Goal: Information Seeking & Learning: Learn about a topic

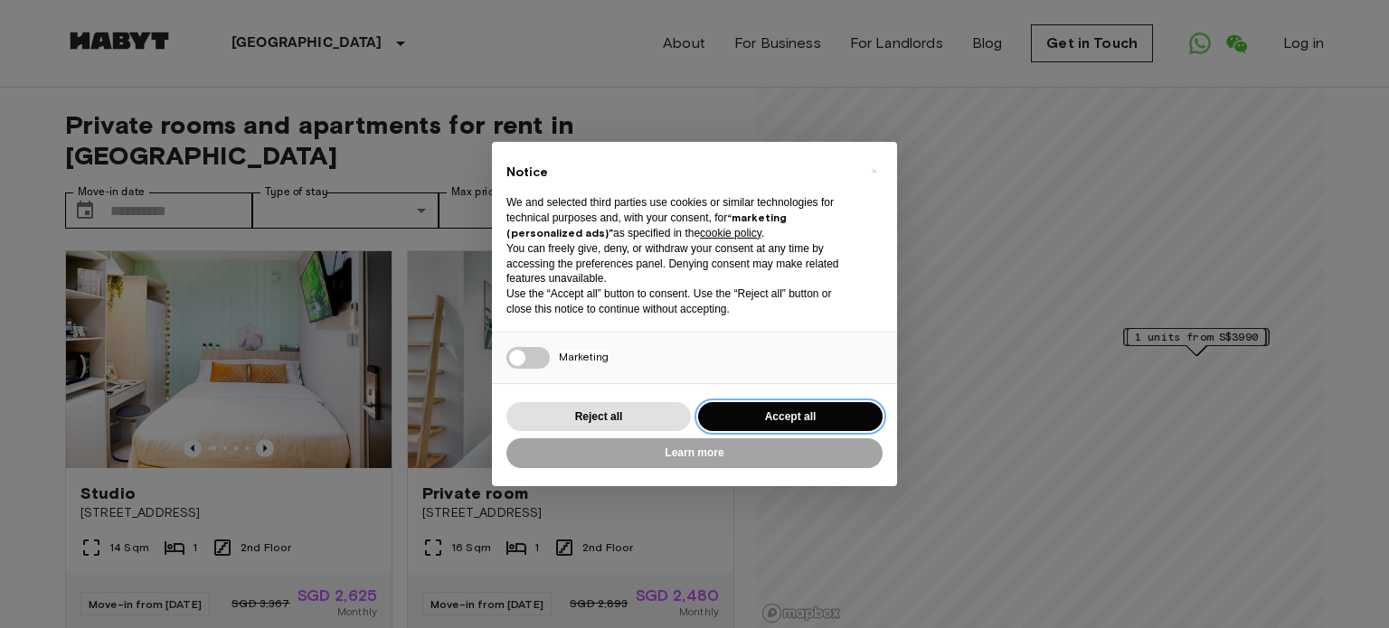
click at [768, 415] on button "Accept all" at bounding box center [790, 417] width 184 height 30
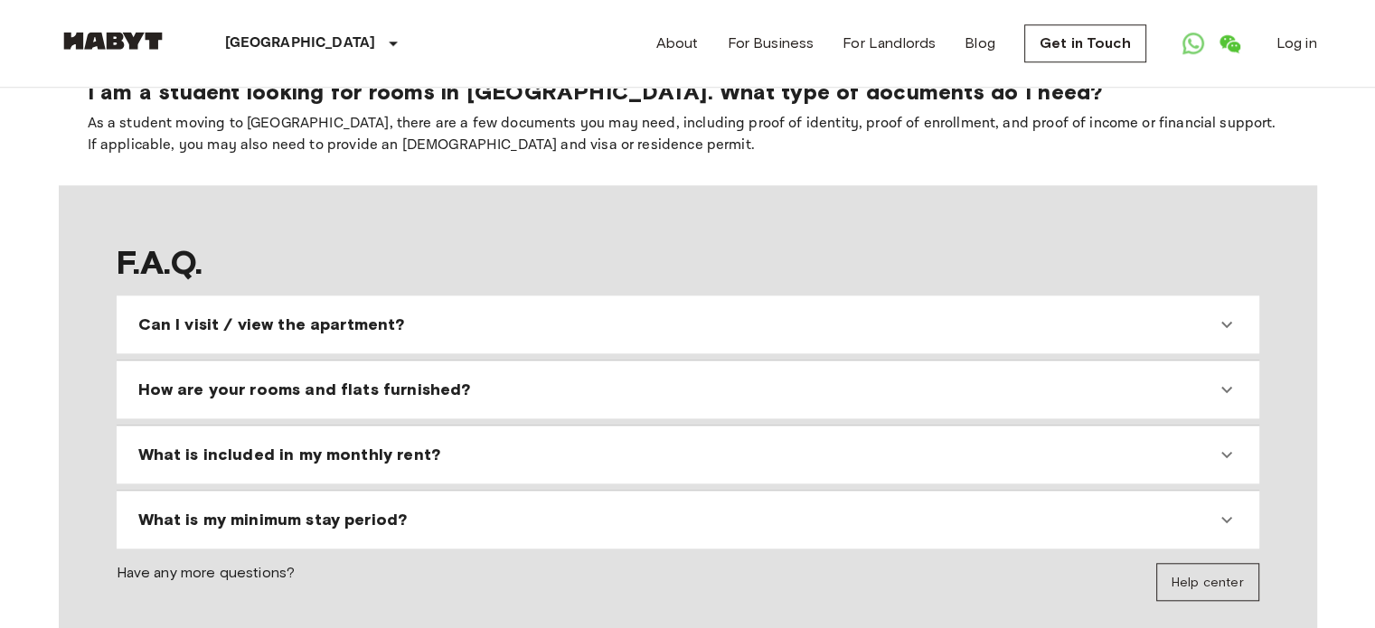
scroll to position [1566, 0]
click at [1018, 313] on div "Can I visit / view the apartment?" at bounding box center [677, 324] width 1078 height 22
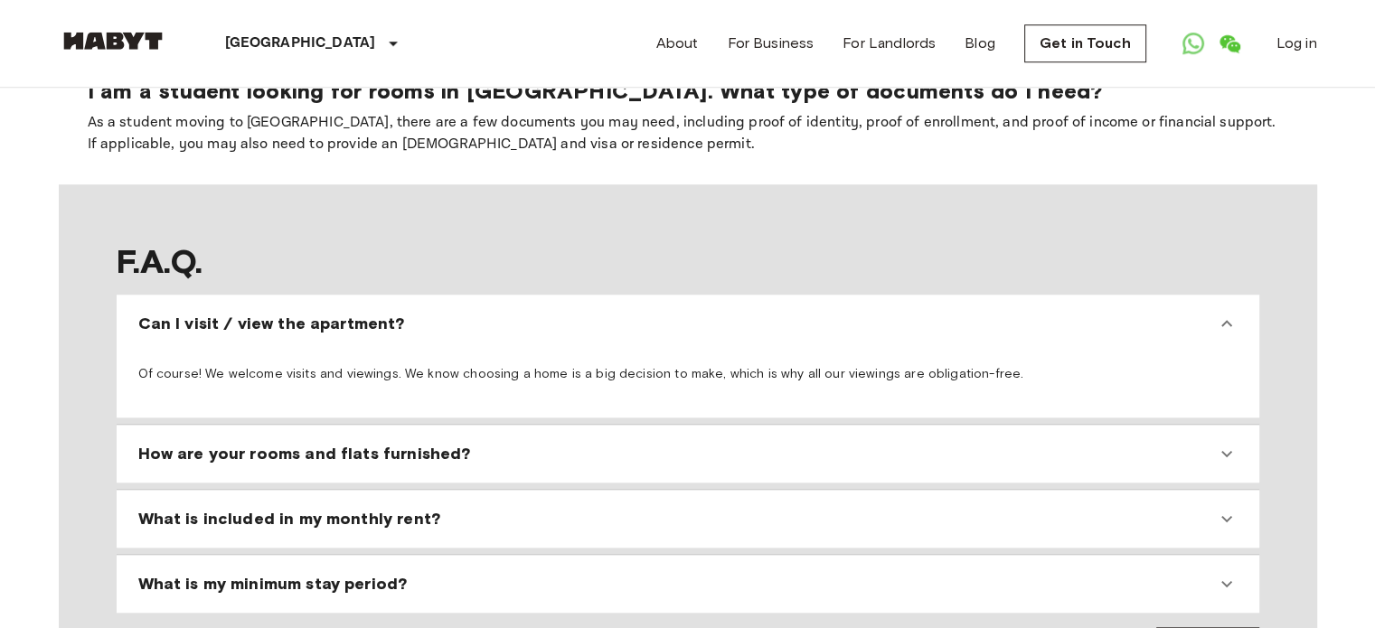
click at [839, 443] on div "How are your rooms and flats furnished?" at bounding box center [677, 454] width 1078 height 22
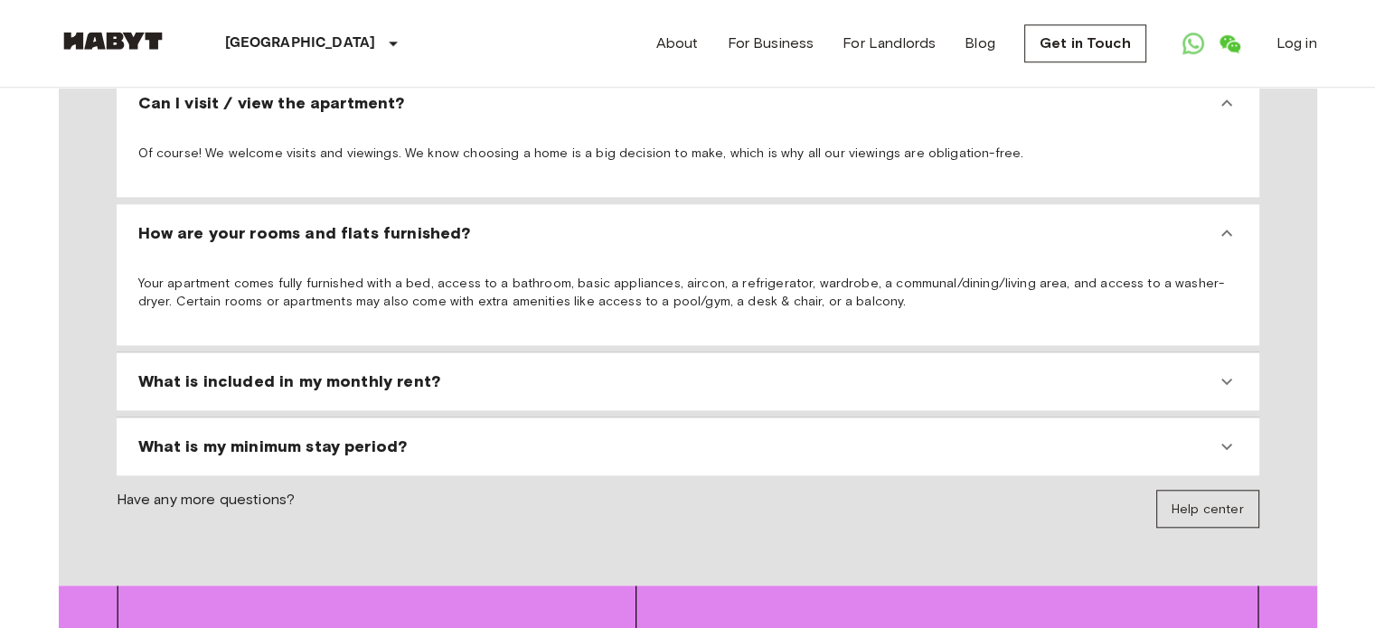
scroll to position [1786, 0]
click at [762, 371] on div "What is included in my monthly rent?" at bounding box center [677, 382] width 1078 height 22
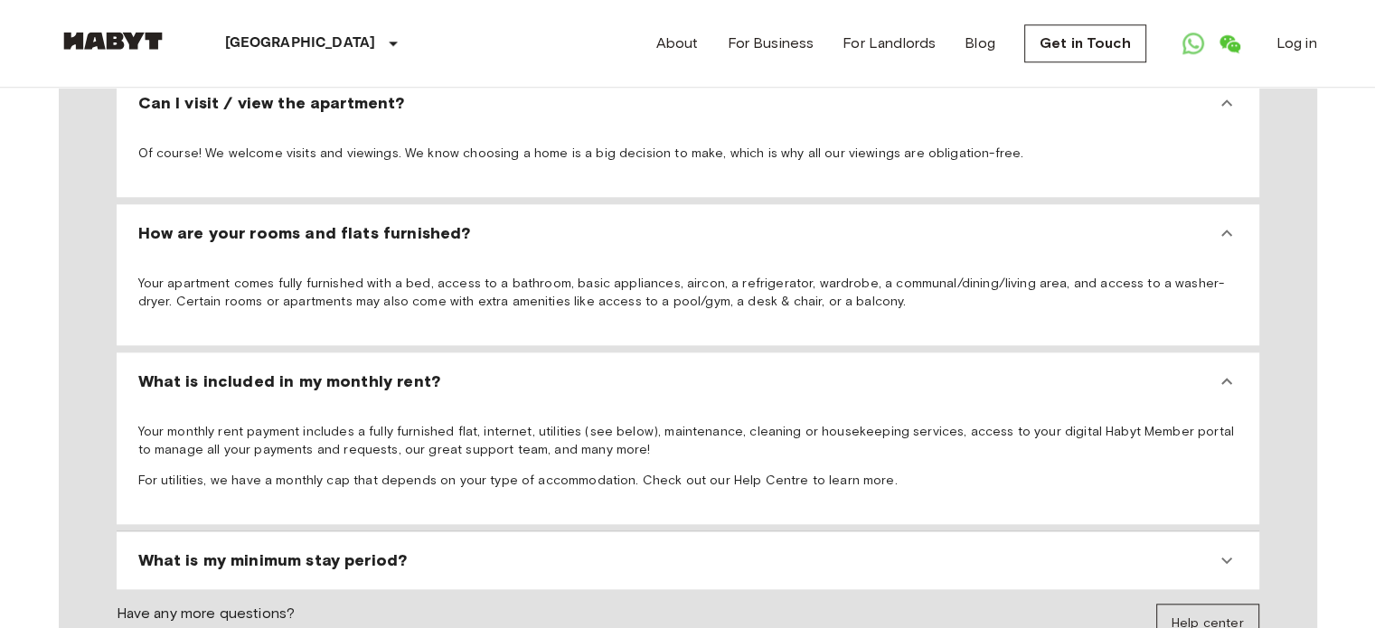
click at [762, 371] on div "What is included in my monthly rent?" at bounding box center [677, 382] width 1078 height 22
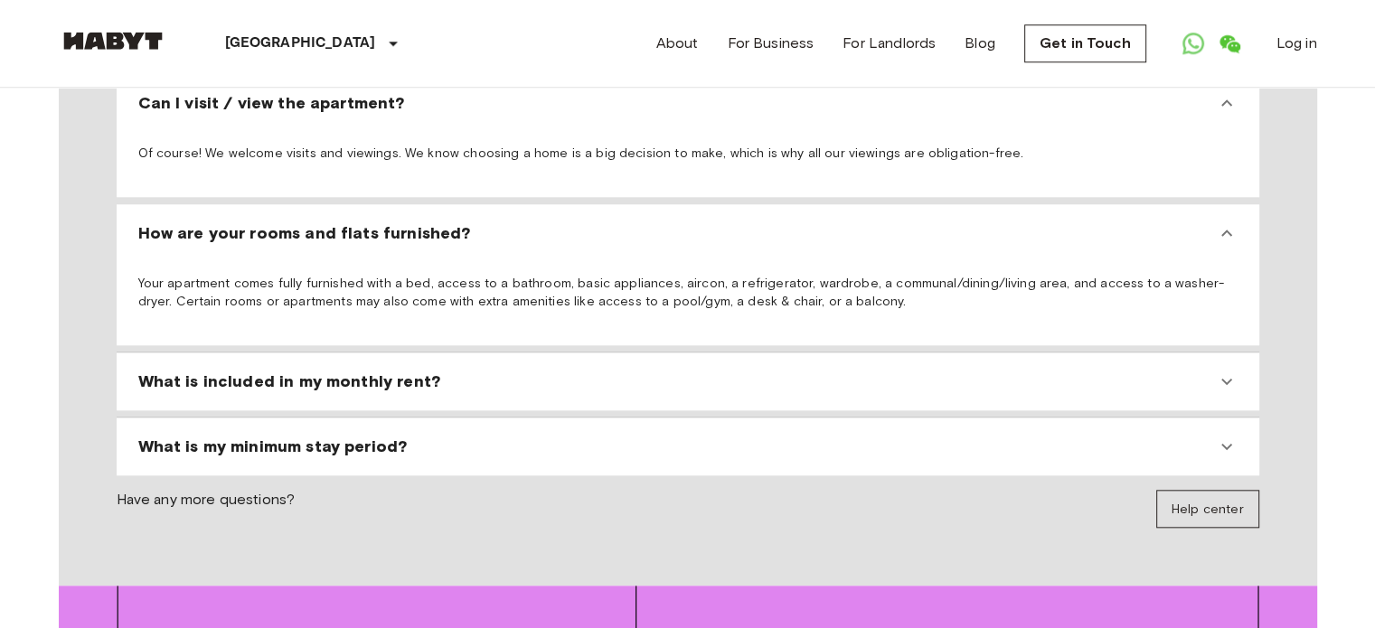
click at [737, 436] on div "What is my minimum stay period?" at bounding box center [677, 447] width 1078 height 22
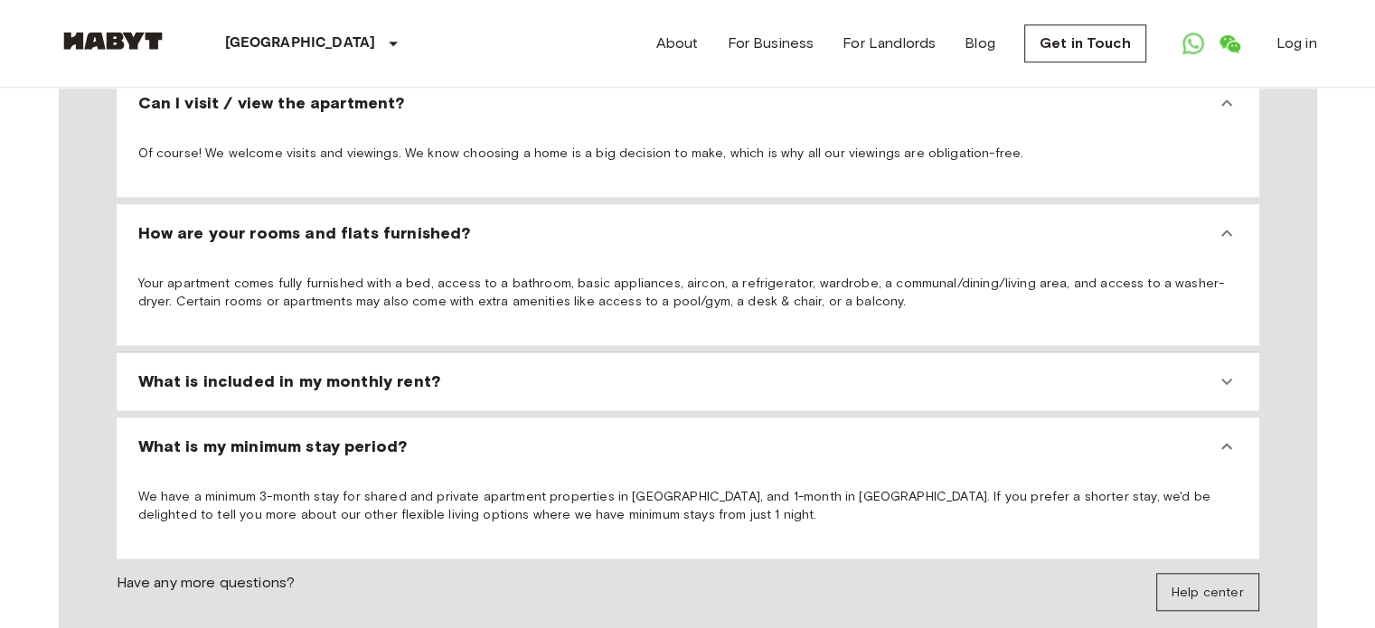
click at [737, 436] on div "What is my minimum stay period?" at bounding box center [677, 447] width 1078 height 22
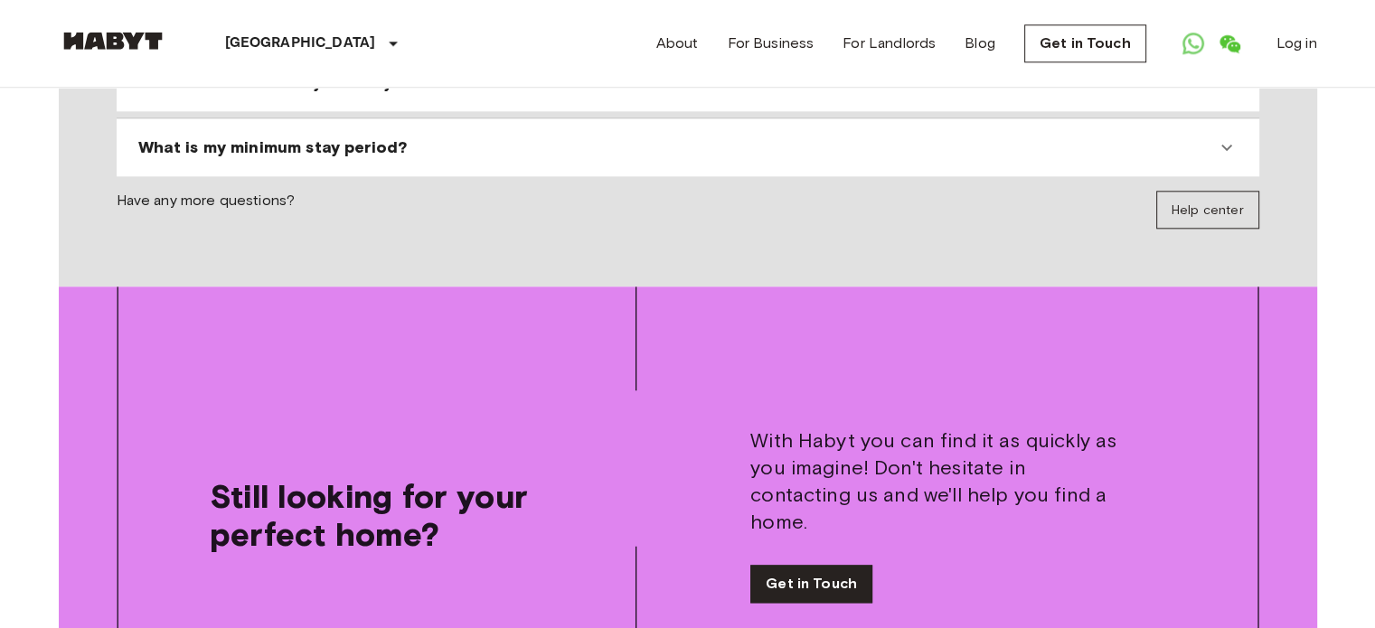
scroll to position [1945, 0]
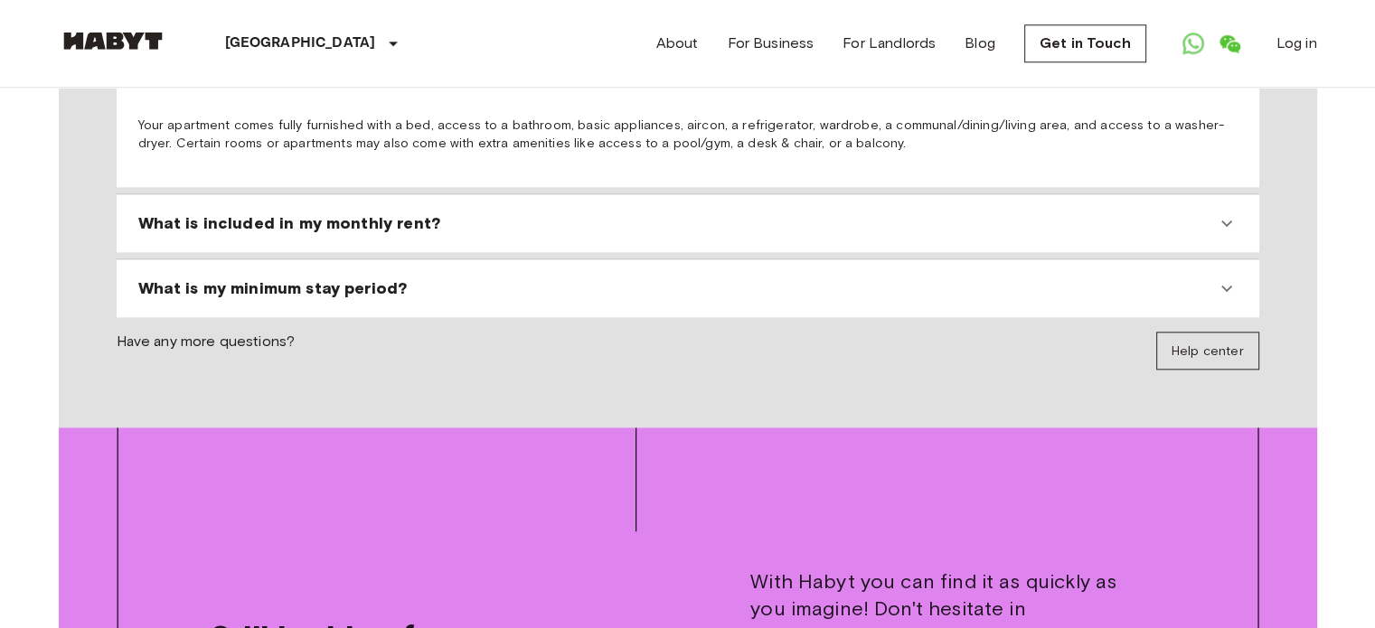
click at [730, 267] on div "What is my minimum stay period?" at bounding box center [688, 288] width 1128 height 43
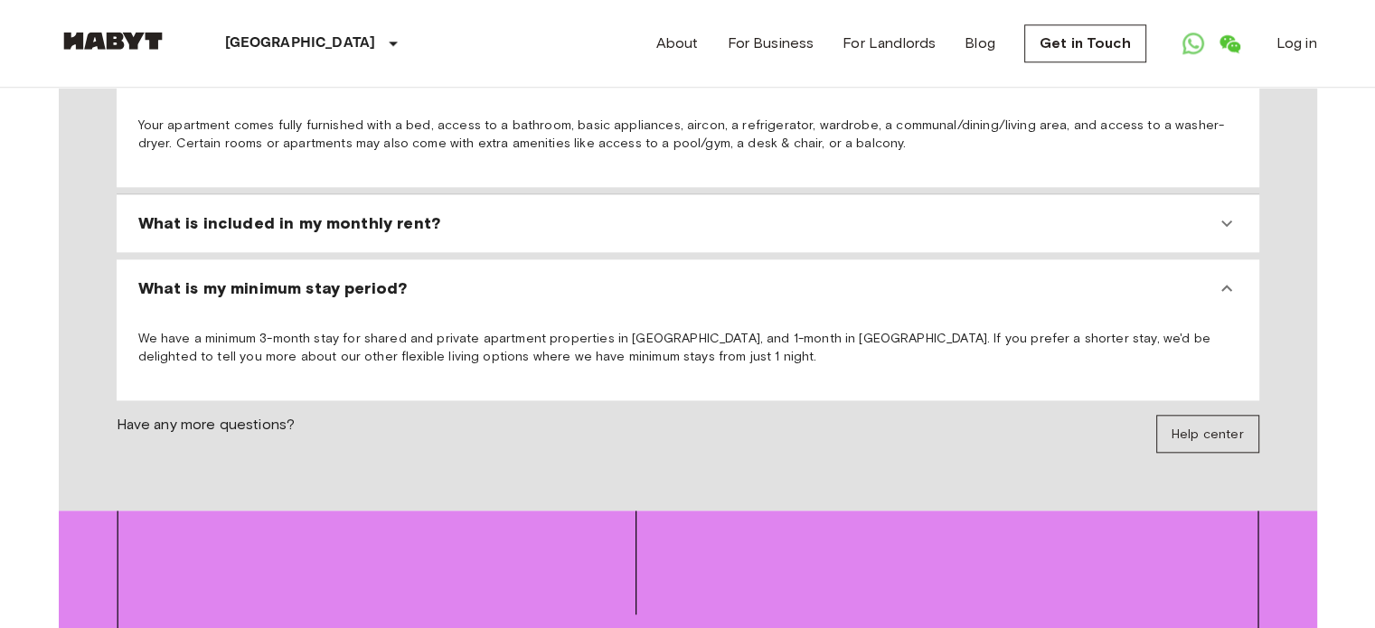
click at [730, 267] on div "What is my minimum stay period?" at bounding box center [688, 288] width 1128 height 43
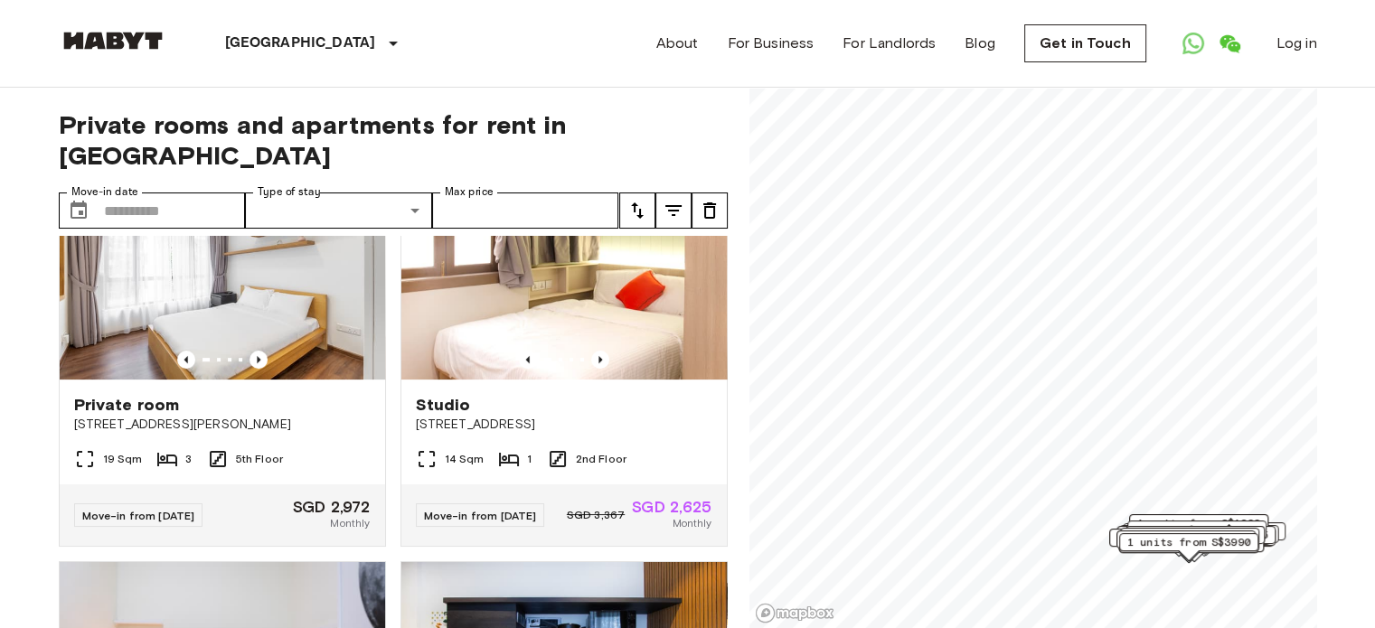
scroll to position [403, 0]
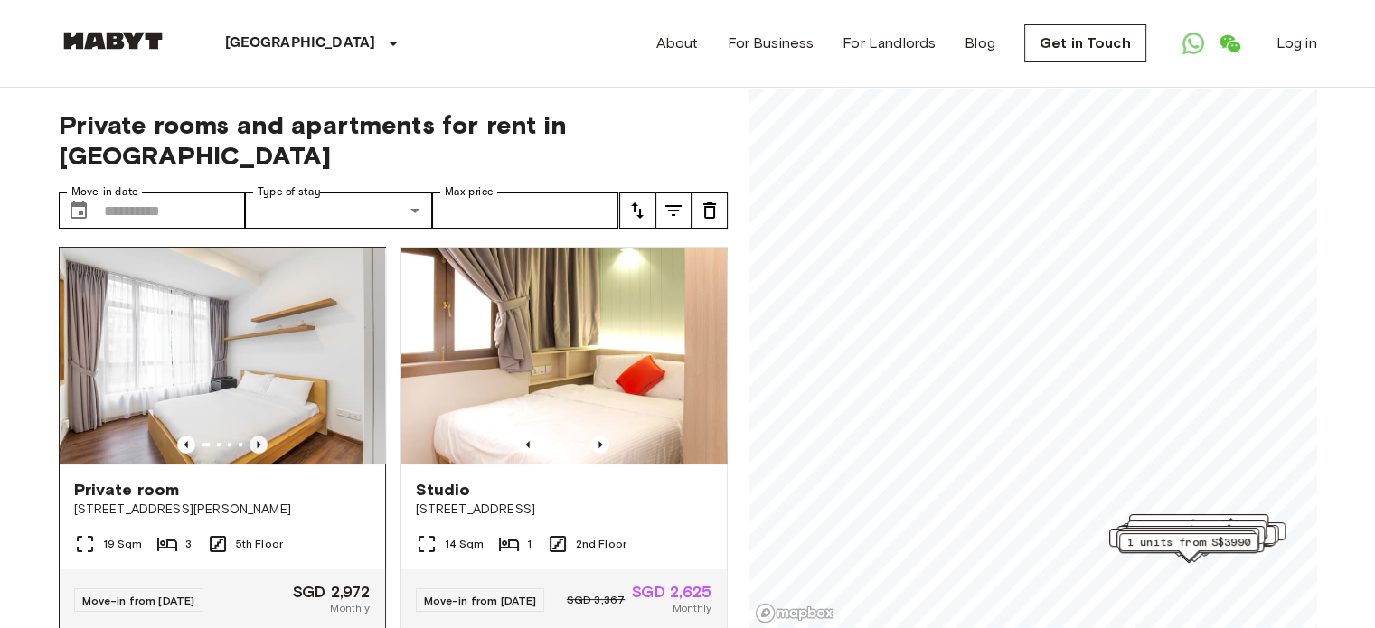
click at [260, 436] on icon "Previous image" at bounding box center [259, 445] width 18 height 18
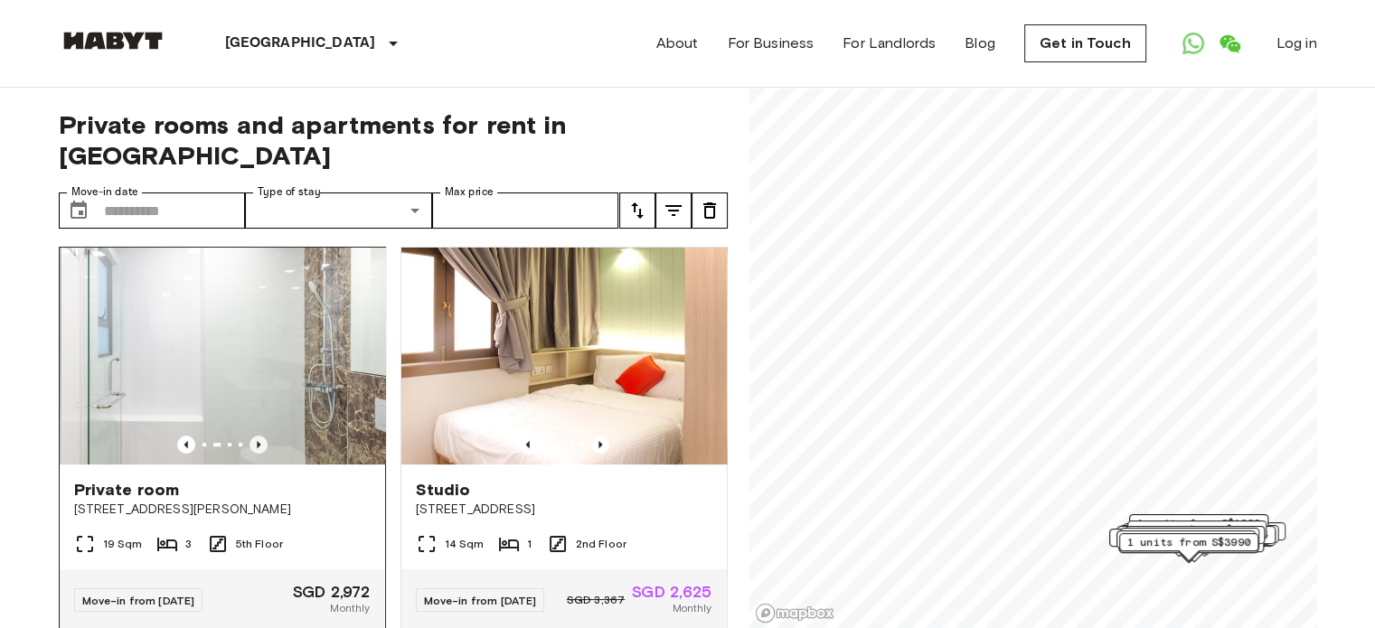
click at [260, 436] on icon "Previous image" at bounding box center [259, 445] width 18 height 18
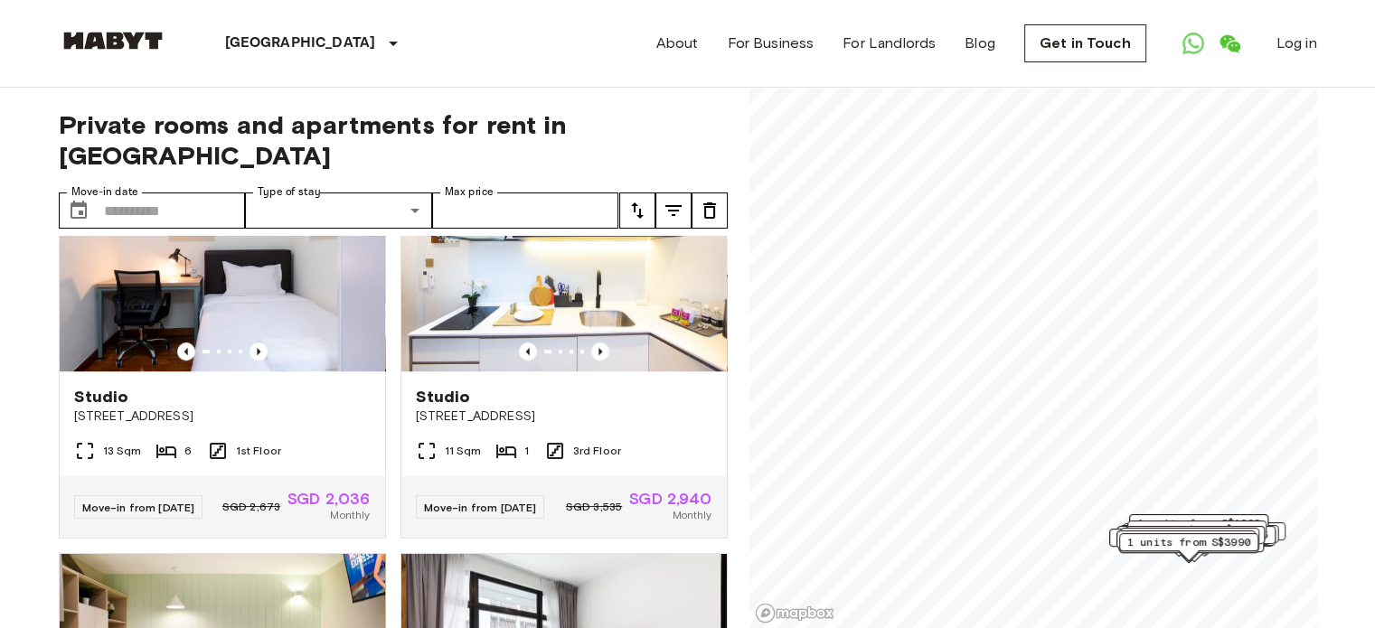
scroll to position [895, 0]
click at [591, 357] on icon "Previous image" at bounding box center [600, 353] width 18 height 18
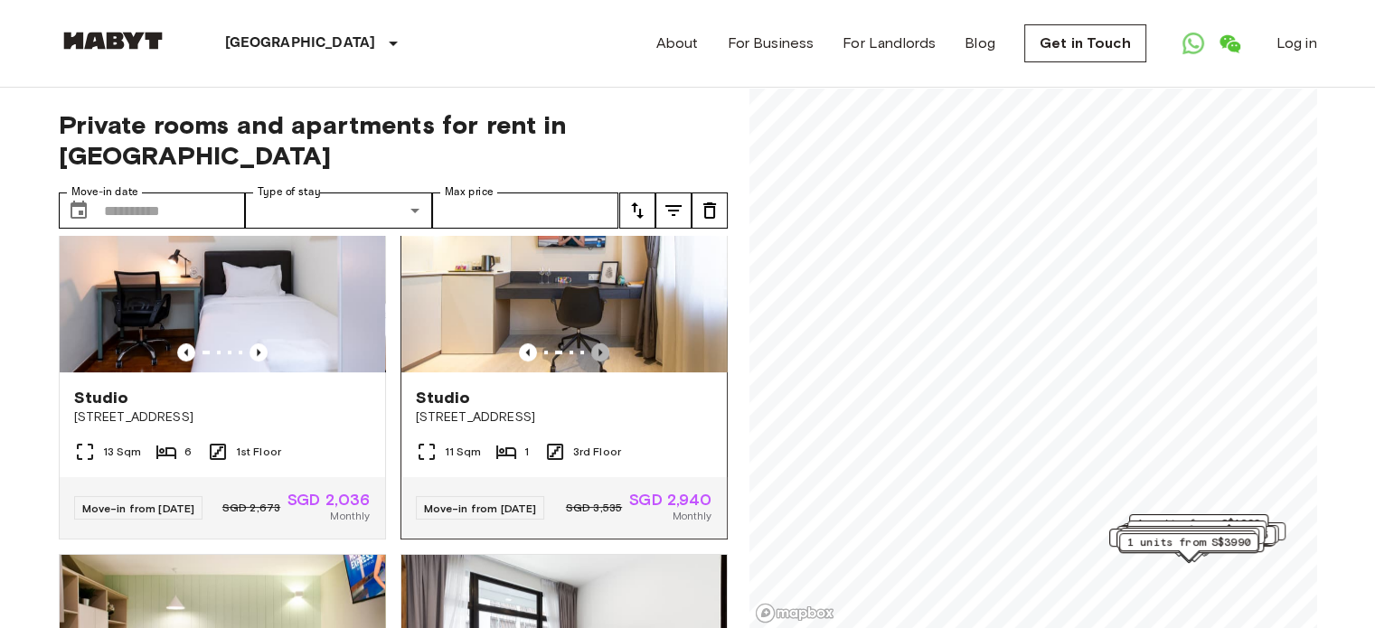
click at [591, 357] on icon "Previous image" at bounding box center [600, 353] width 18 height 18
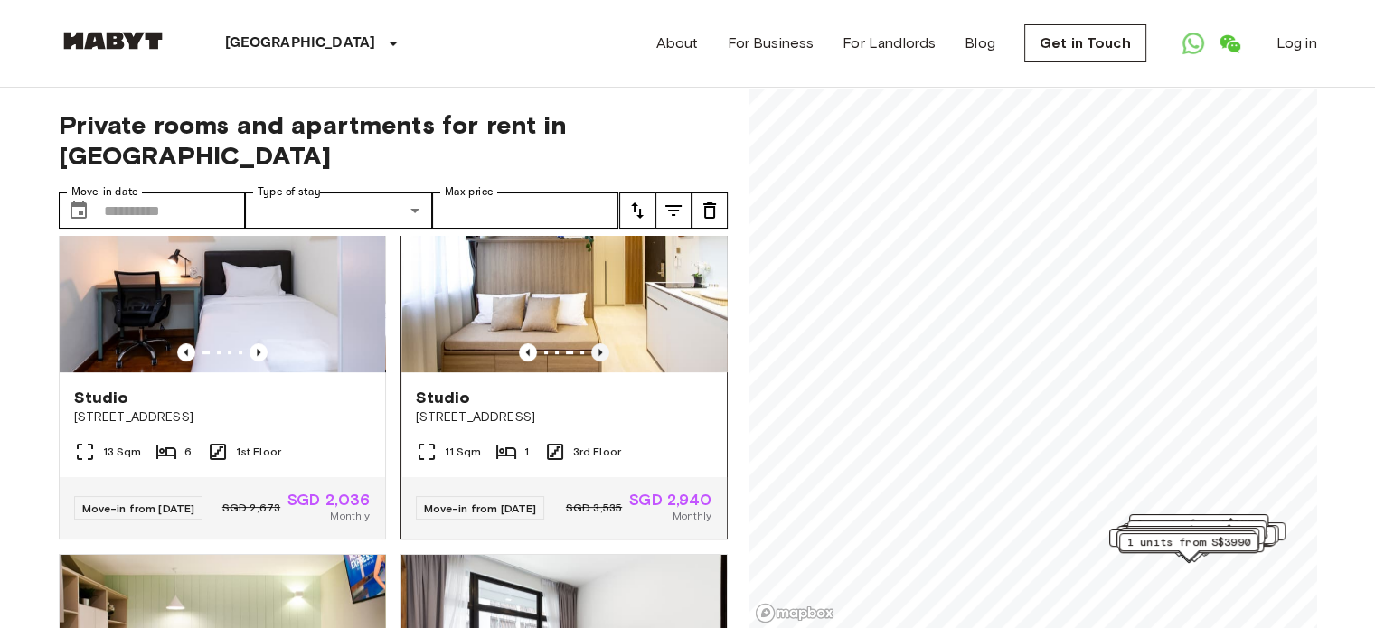
click at [591, 357] on icon "Previous image" at bounding box center [600, 353] width 18 height 18
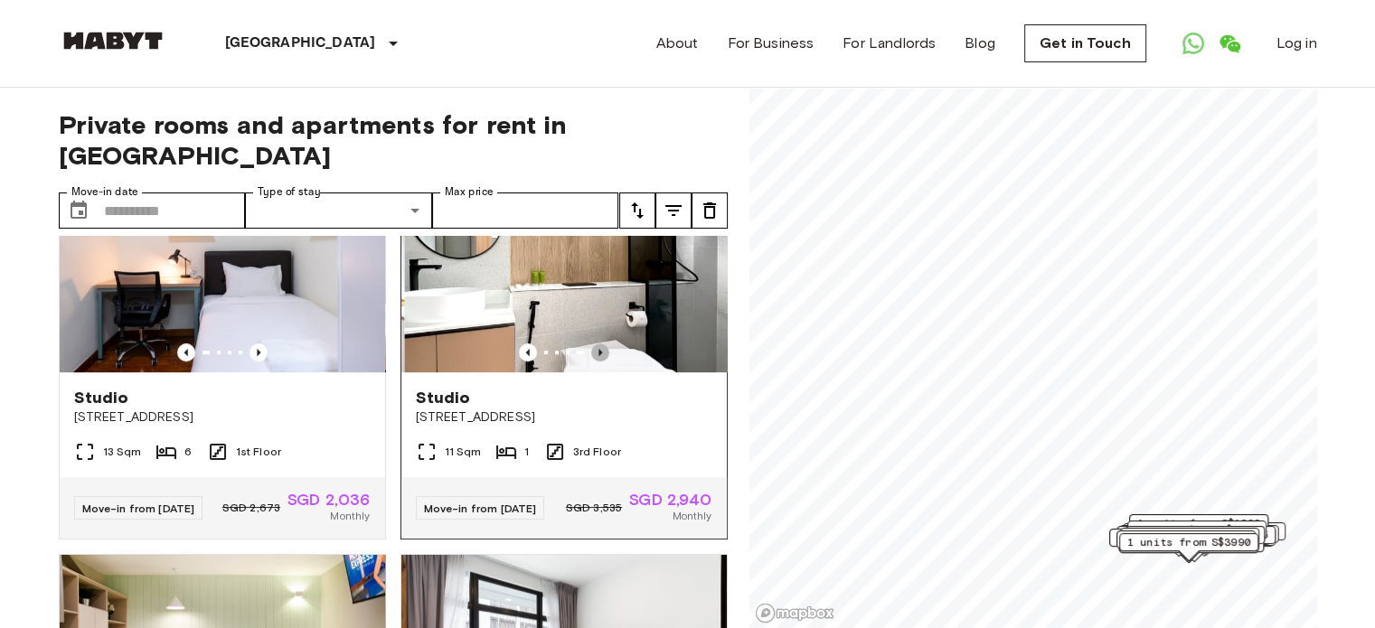
click at [591, 357] on icon "Previous image" at bounding box center [600, 353] width 18 height 18
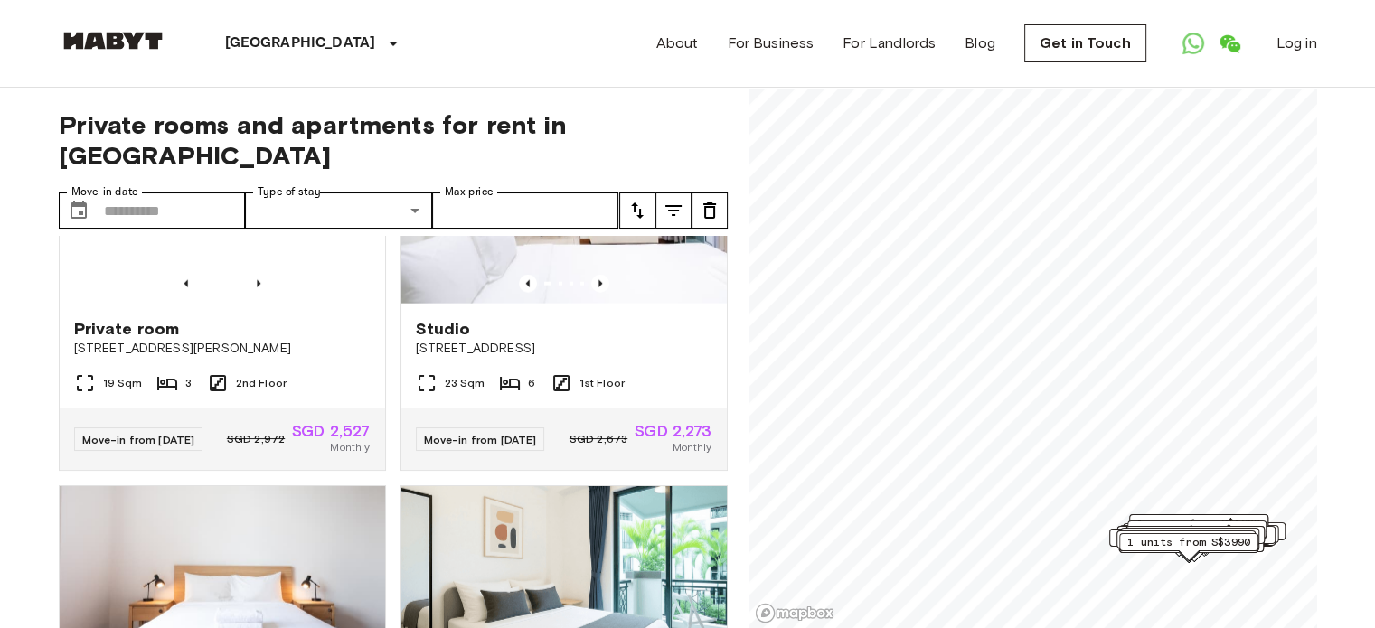
scroll to position [4559, 0]
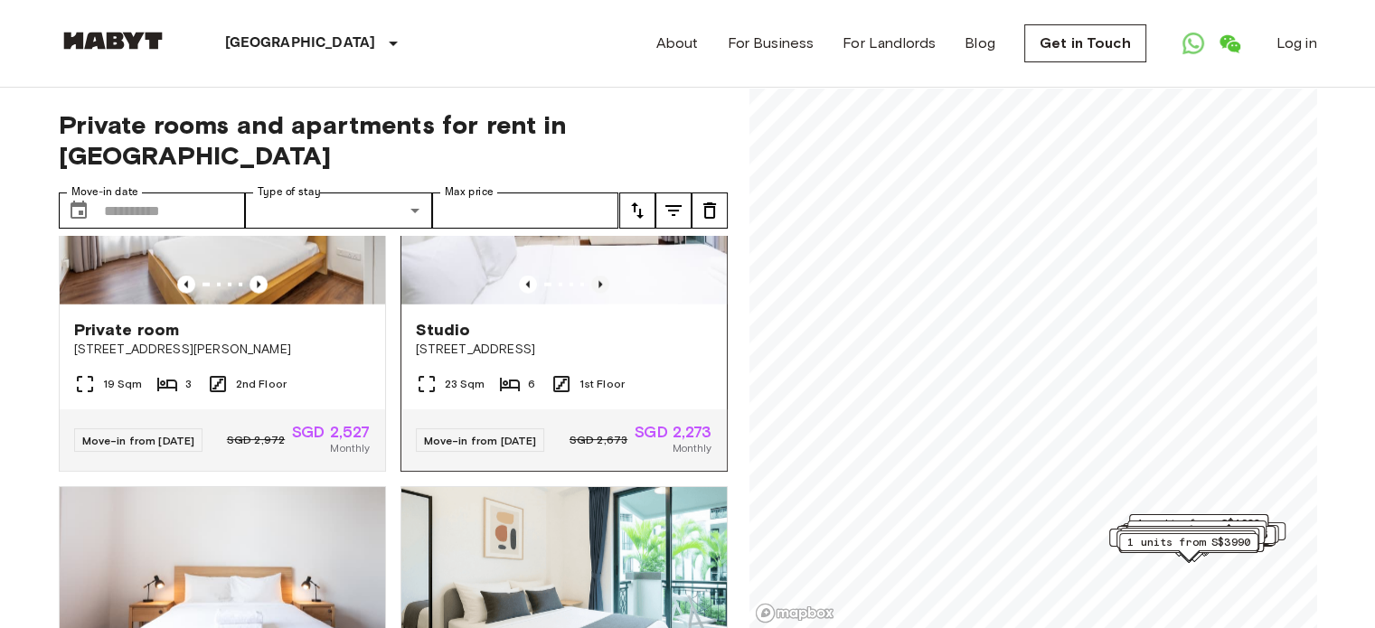
click at [593, 294] on icon "Previous image" at bounding box center [600, 285] width 18 height 18
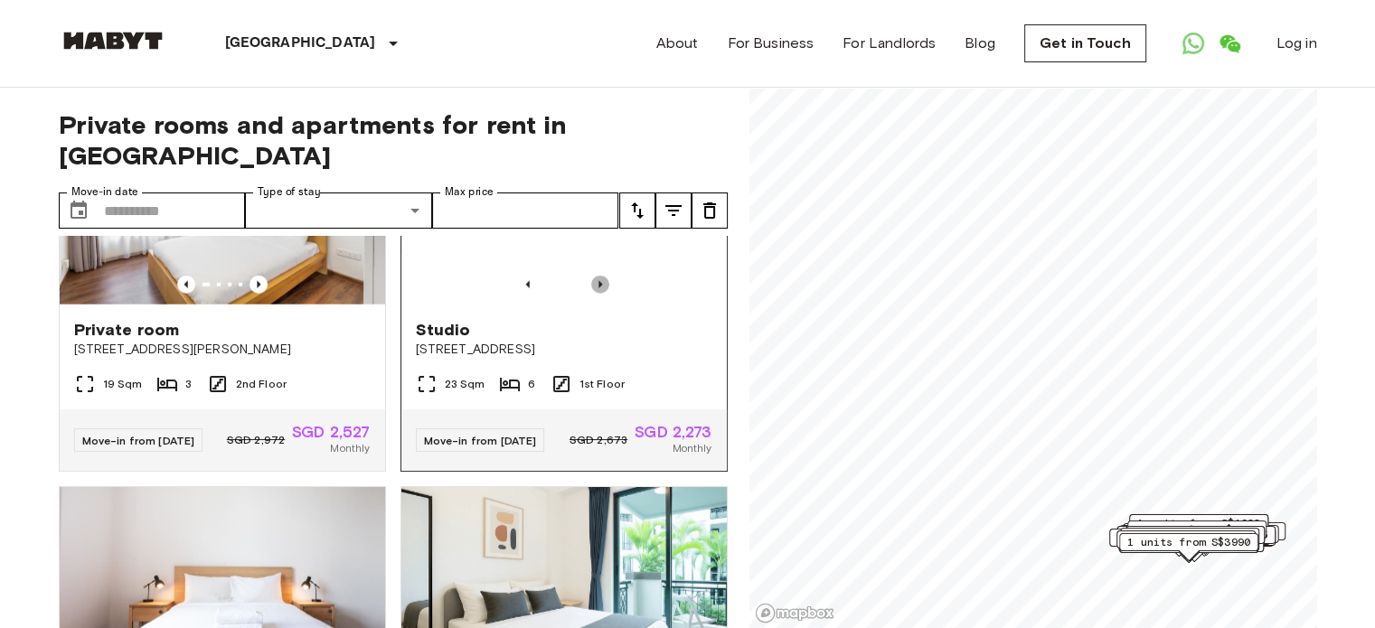
click at [593, 294] on icon "Previous image" at bounding box center [600, 285] width 18 height 18
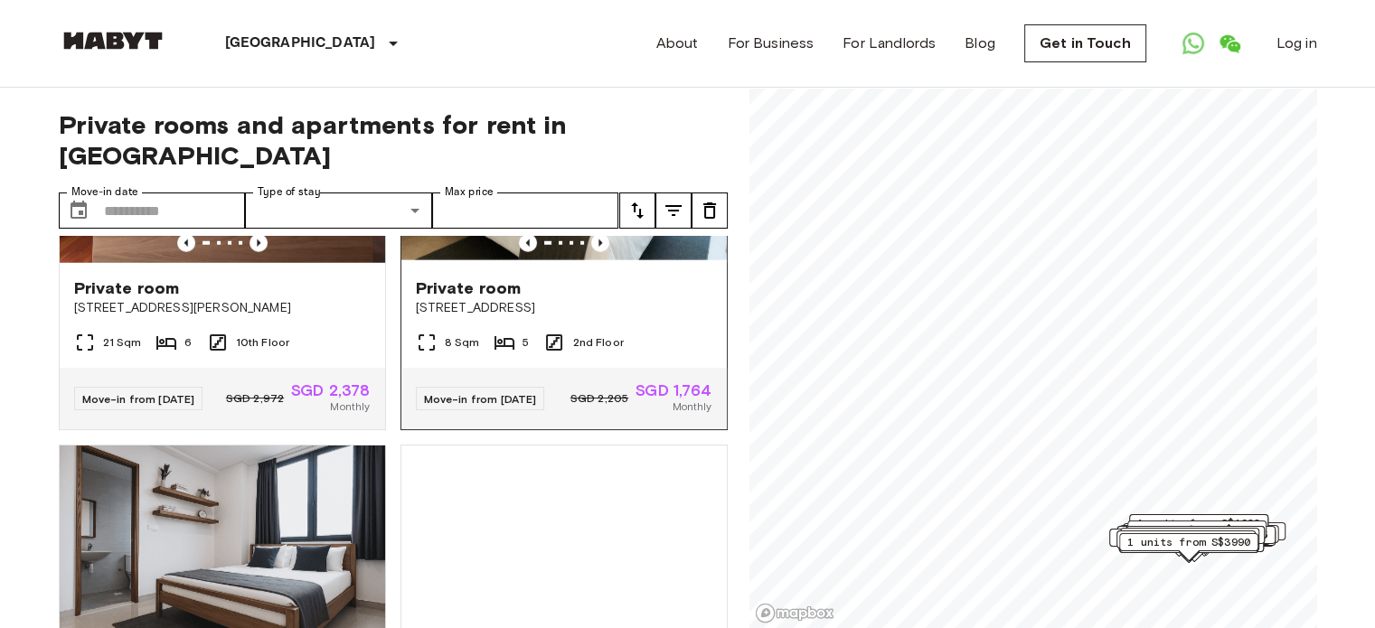
scroll to position [4994, 0]
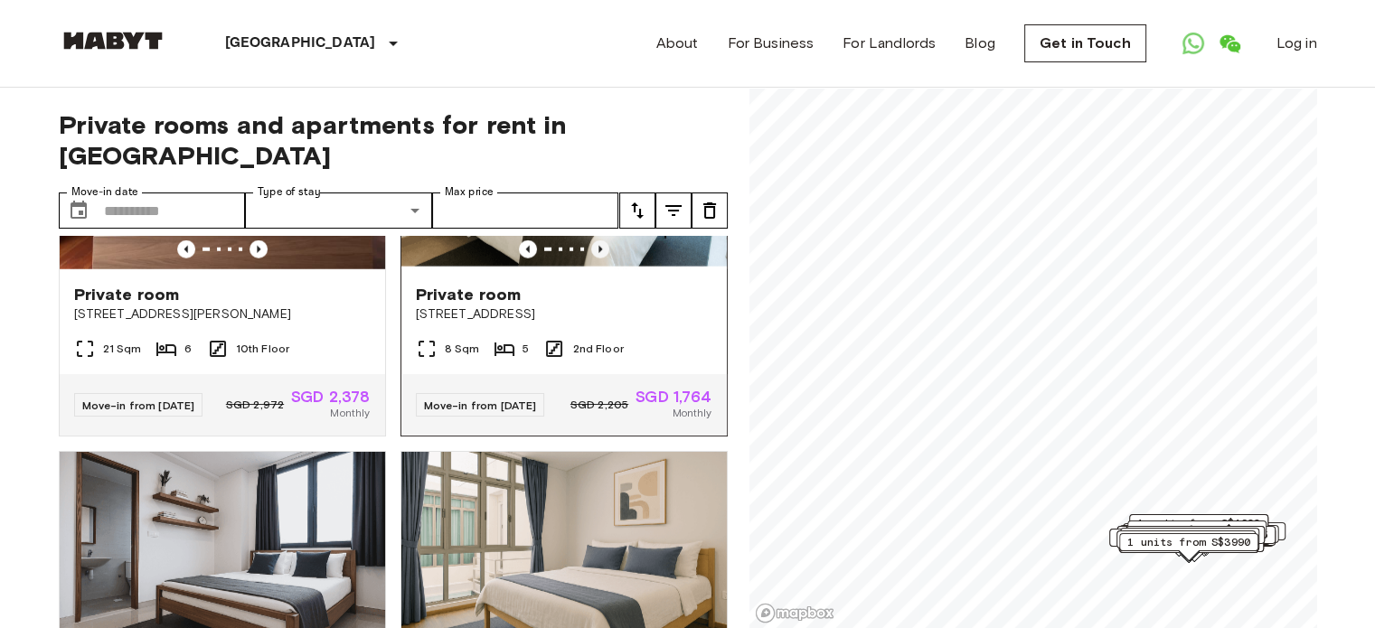
click at [592, 259] on icon "Previous image" at bounding box center [600, 249] width 18 height 18
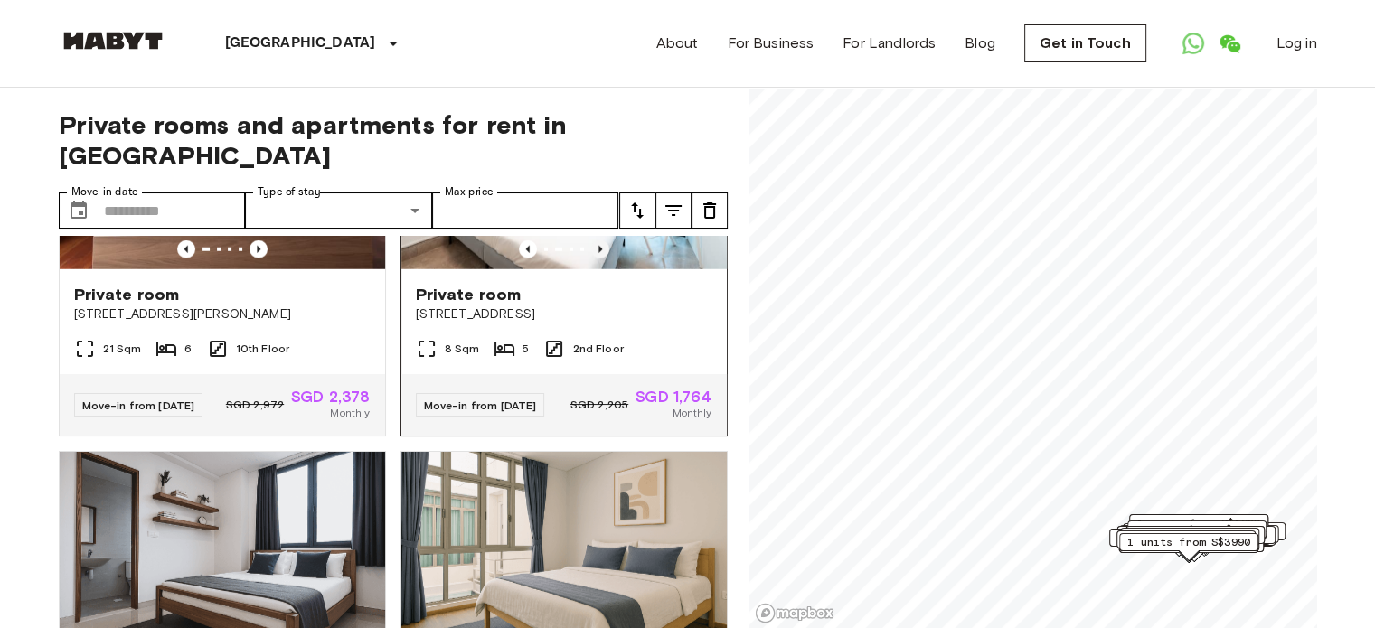
click at [592, 259] on icon "Previous image" at bounding box center [600, 249] width 18 height 18
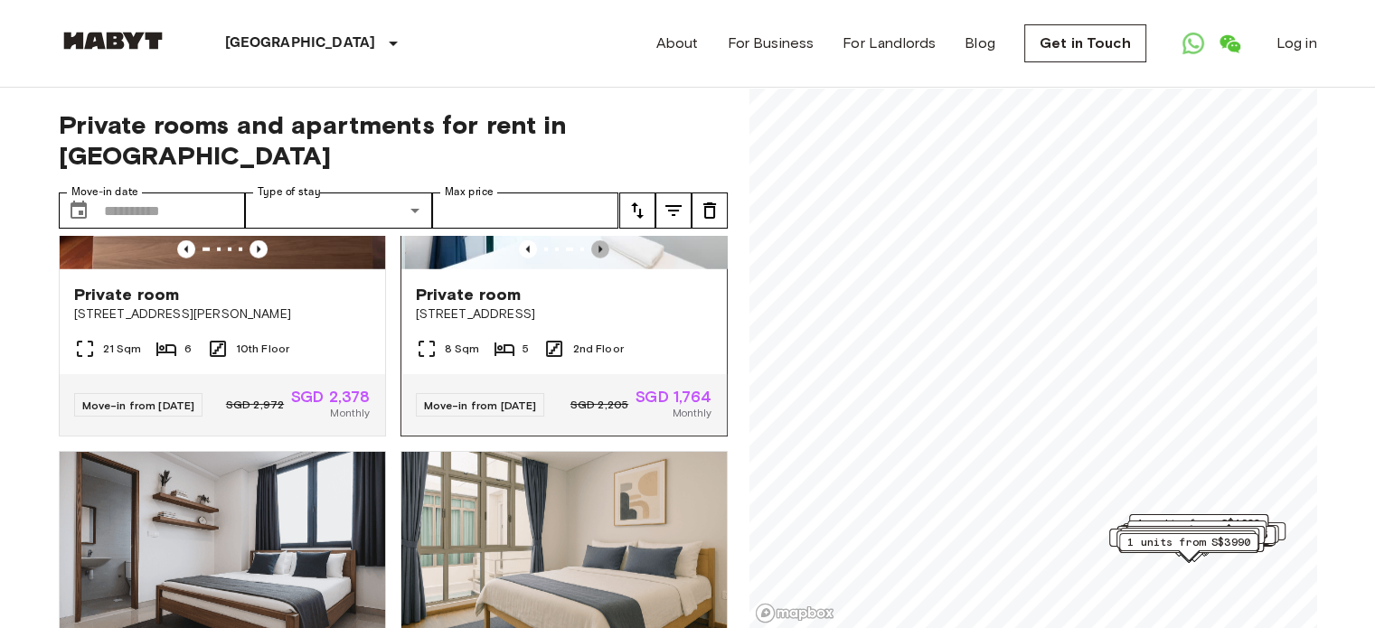
click at [592, 259] on icon "Previous image" at bounding box center [600, 249] width 18 height 18
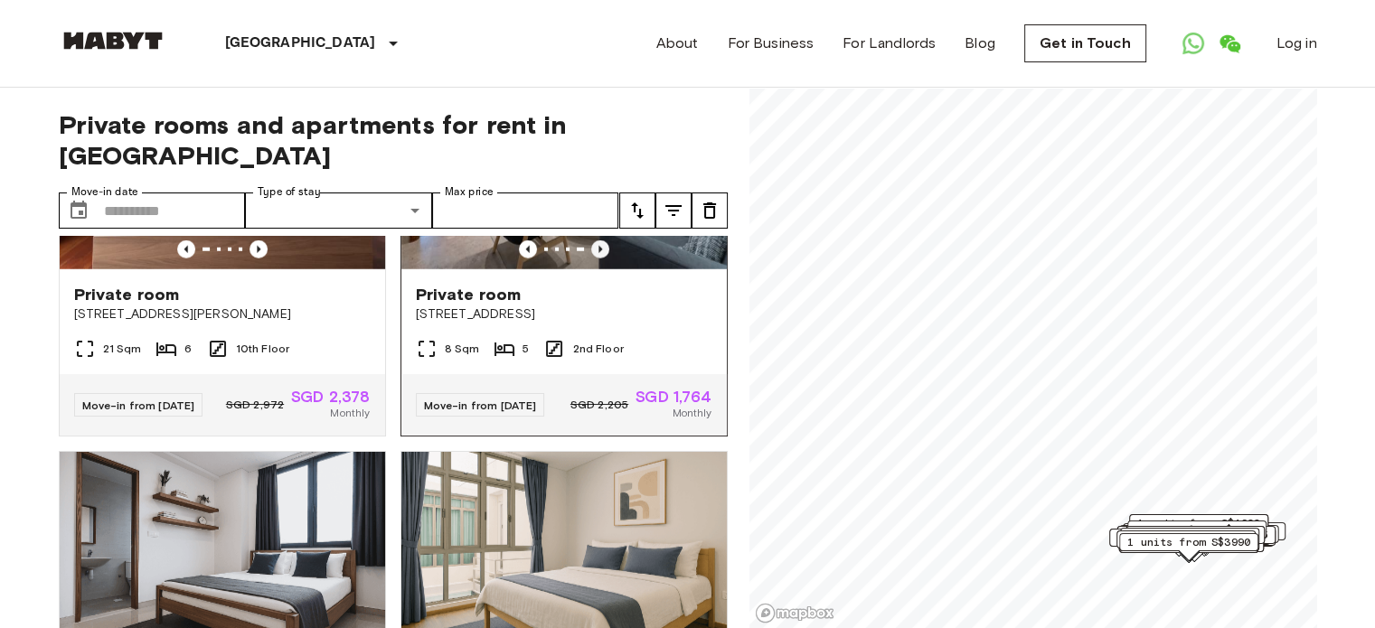
click at [592, 259] on icon "Previous image" at bounding box center [600, 249] width 18 height 18
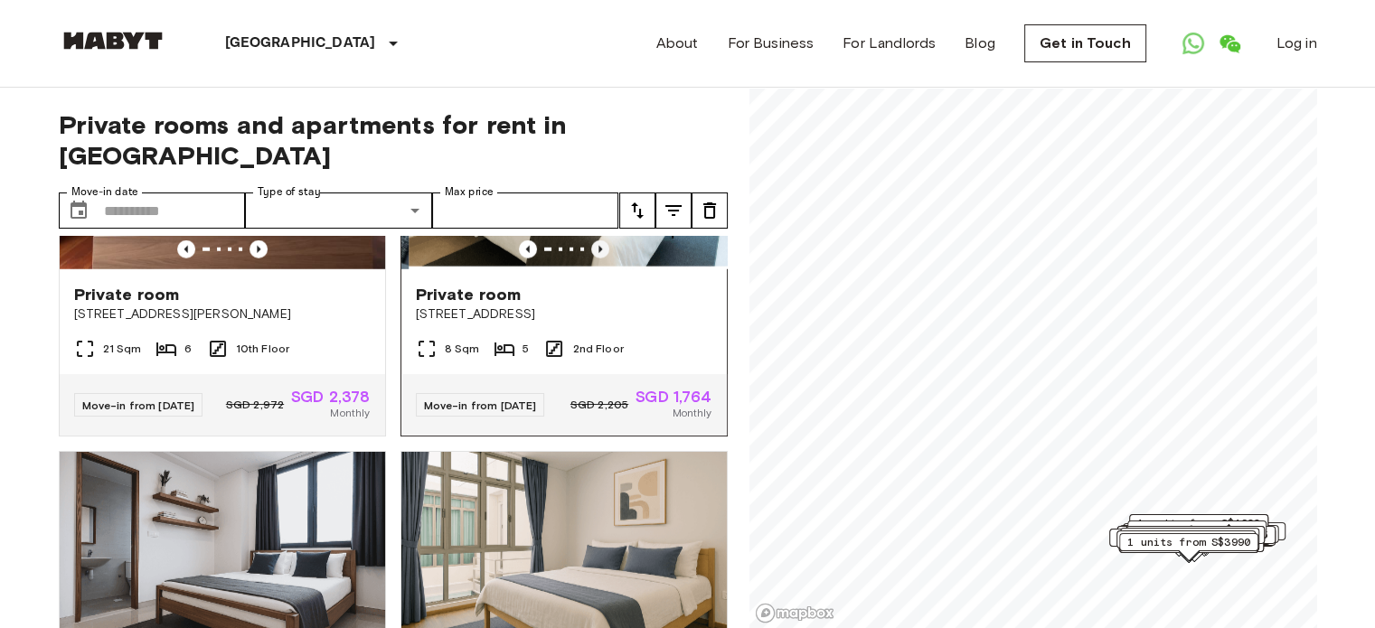
click at [592, 259] on icon "Previous image" at bounding box center [600, 249] width 18 height 18
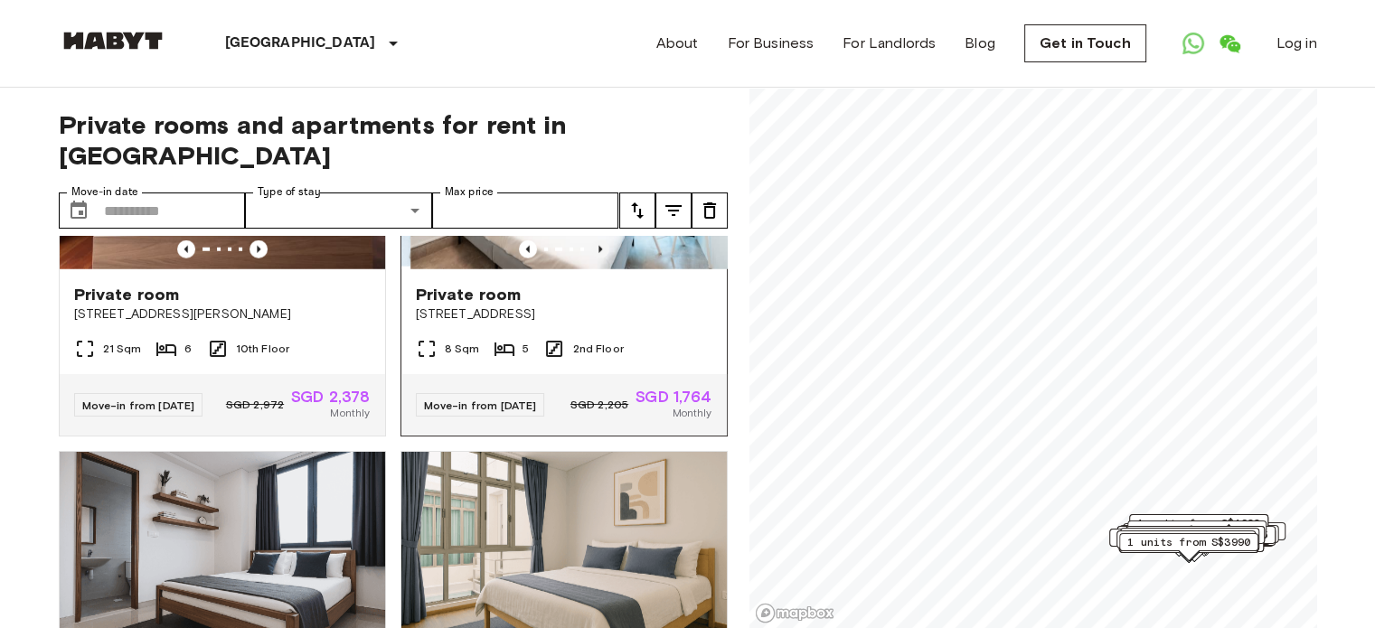
click at [592, 259] on icon "Previous image" at bounding box center [600, 249] width 18 height 18
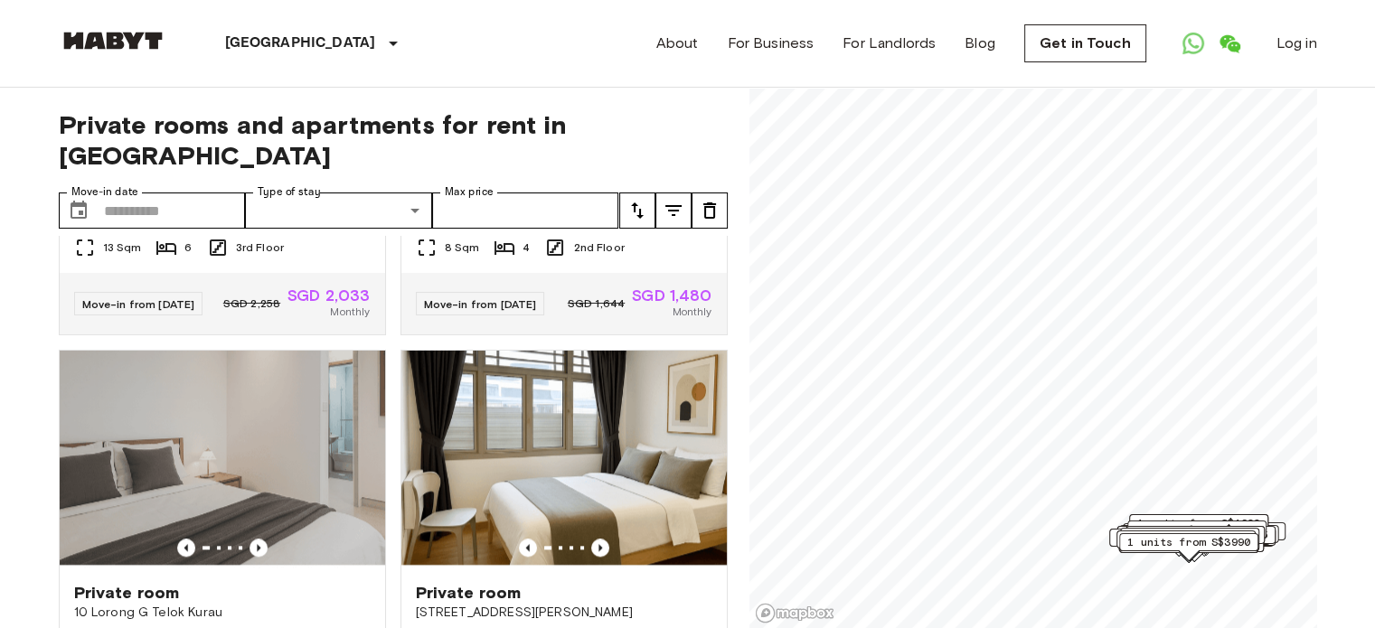
scroll to position [9123, 0]
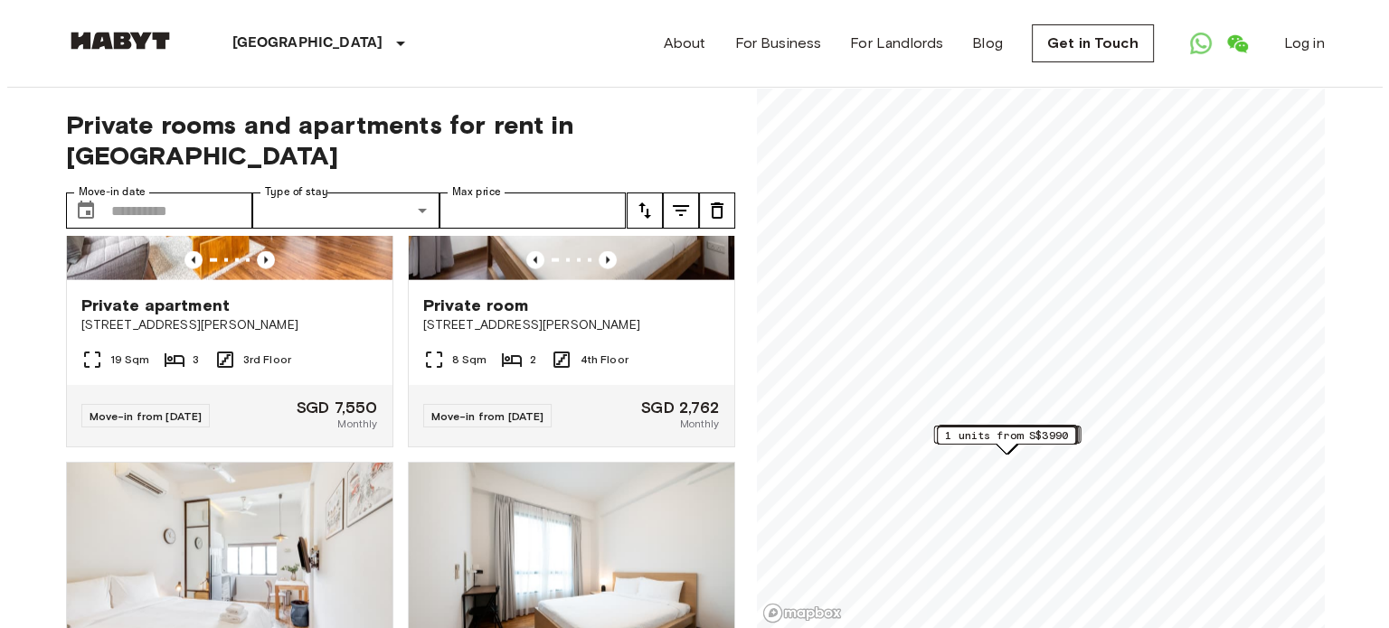
scroll to position [10987, 0]
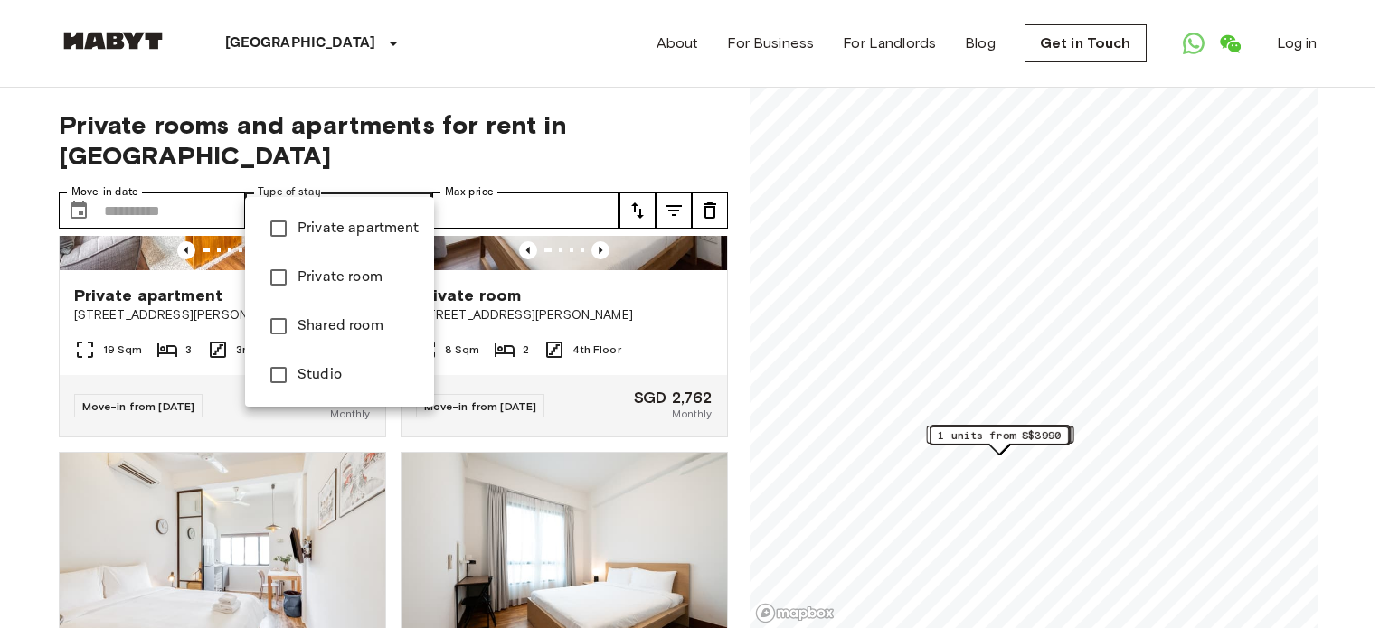
click at [335, 231] on span "Private apartment" at bounding box center [358, 229] width 122 height 22
type input "**********"
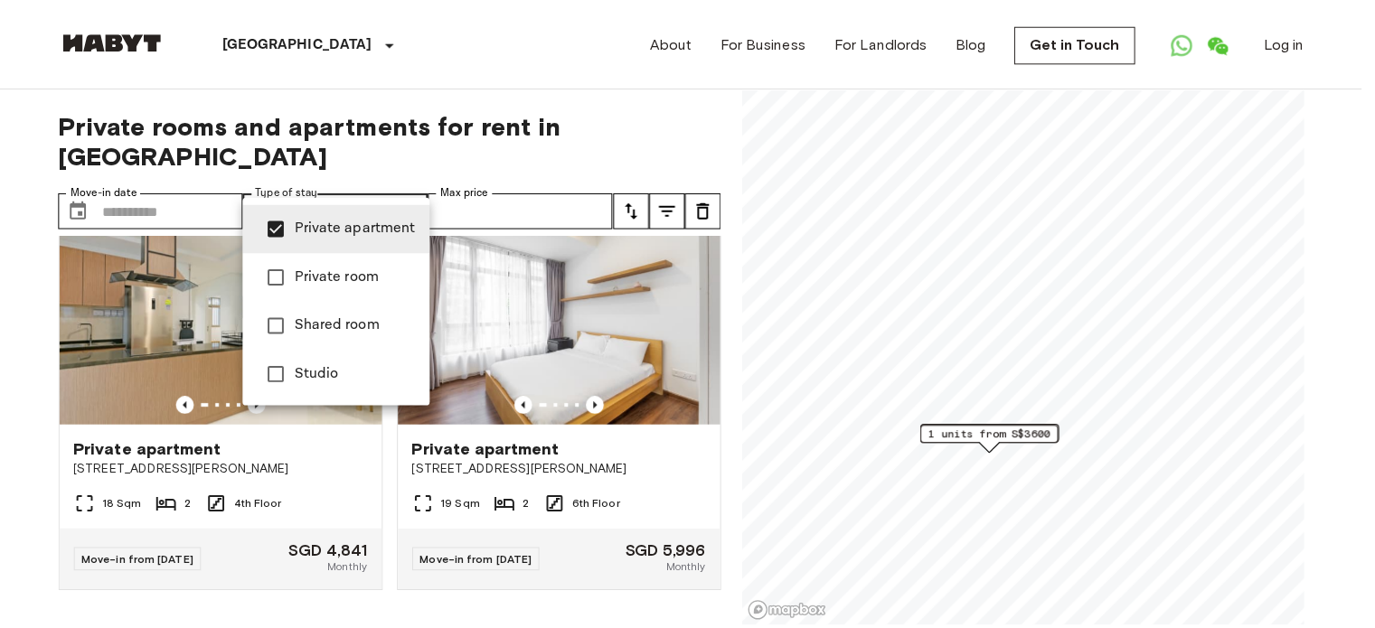
scroll to position [141, 0]
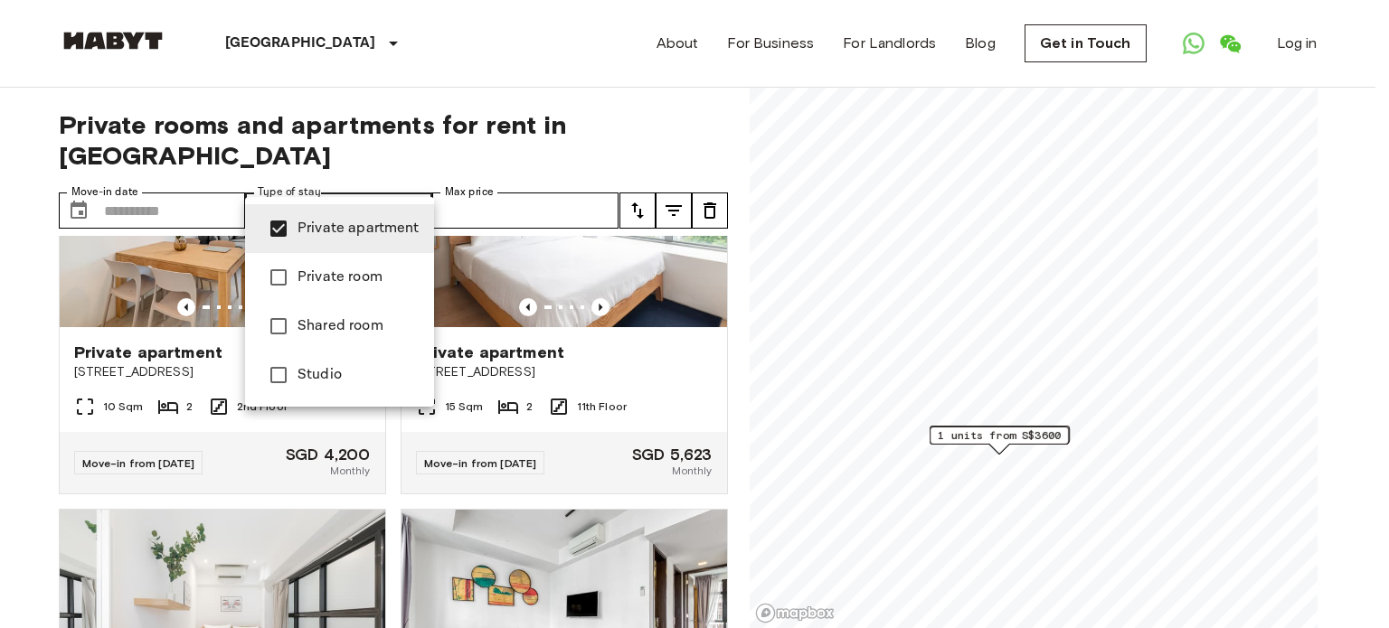
click at [729, 350] on div at bounding box center [694, 314] width 1389 height 628
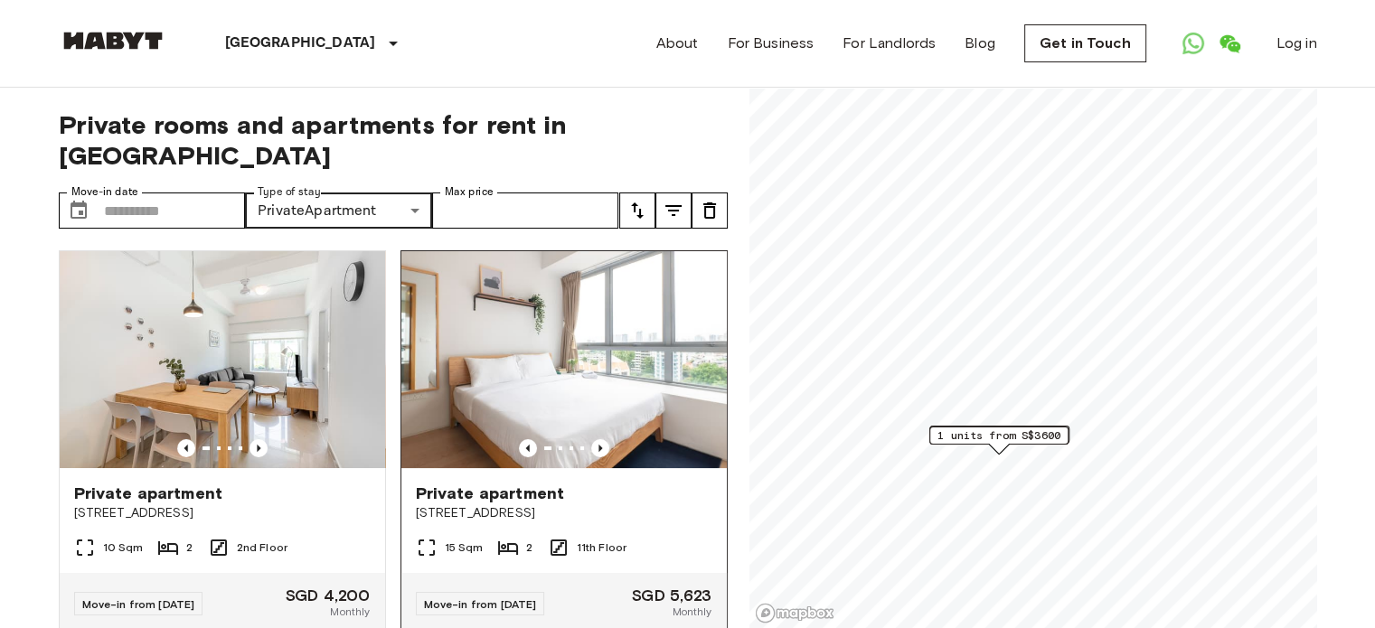
scroll to position [0, 0]
